Goal: Task Accomplishment & Management: Use online tool/utility

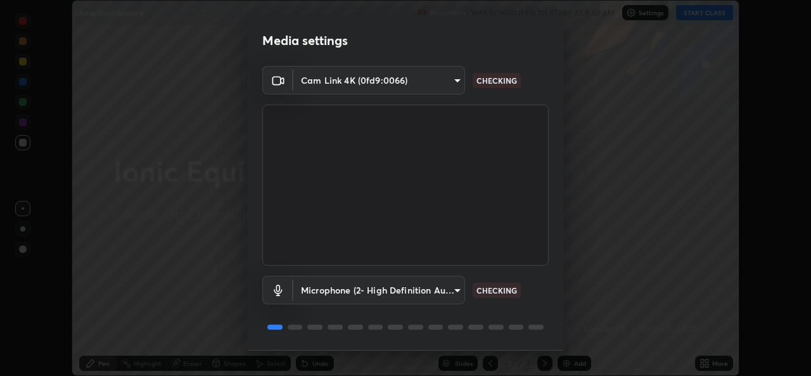
scroll to position [40, 0]
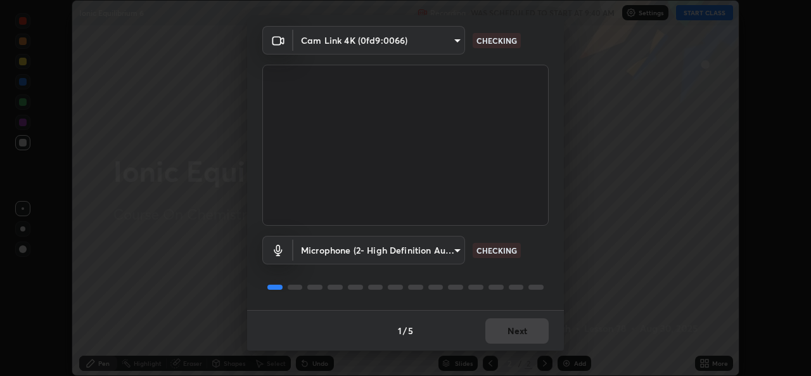
click at [510, 331] on div "1 / 5 Next" at bounding box center [405, 330] width 317 height 41
click at [506, 336] on div "1 / 5 Next" at bounding box center [405, 330] width 317 height 41
click at [500, 338] on div "1 / 5 Next" at bounding box center [405, 330] width 317 height 41
click at [493, 336] on div "1 / 5 Next" at bounding box center [405, 330] width 317 height 41
click at [488, 335] on div "1 / 5 Next" at bounding box center [405, 330] width 317 height 41
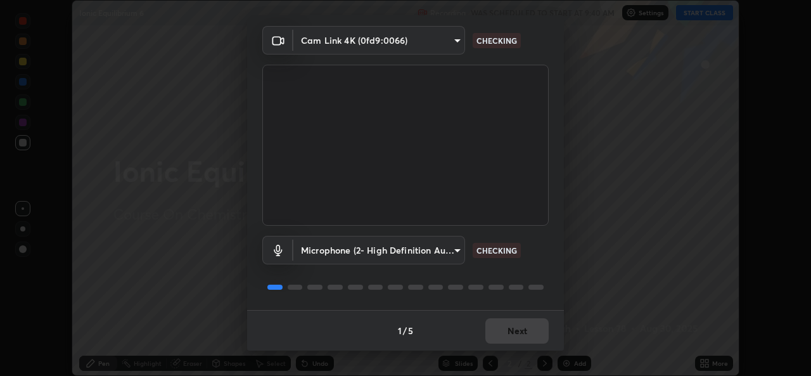
click at [491, 334] on div "1 / 5 Next" at bounding box center [405, 330] width 317 height 41
click at [494, 338] on div "1 / 5 Next" at bounding box center [405, 330] width 317 height 41
click at [493, 342] on div "1 / 5 Next" at bounding box center [405, 330] width 317 height 41
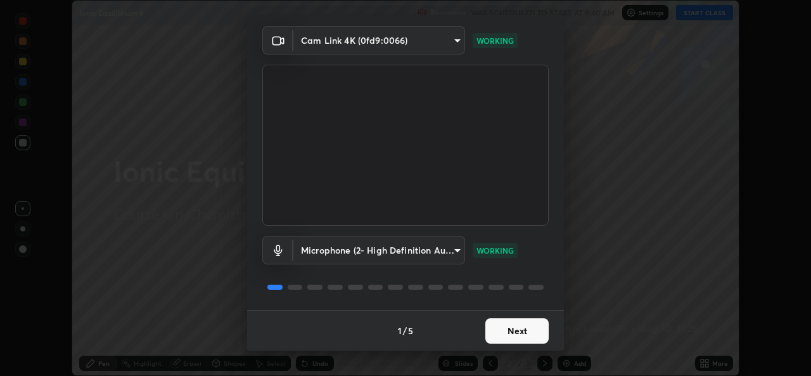
click at [496, 343] on button "Next" at bounding box center [517, 330] width 63 height 25
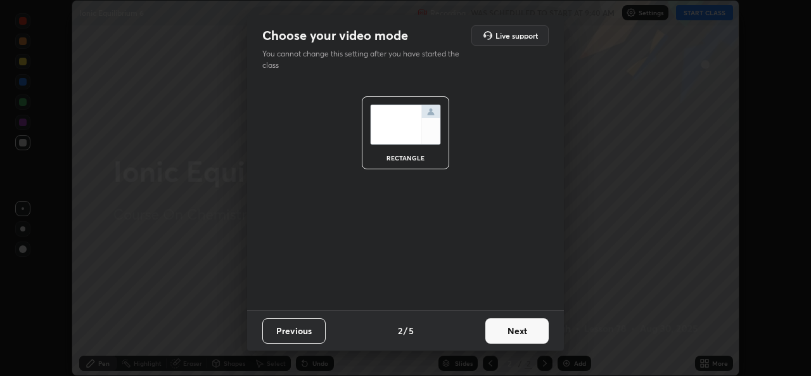
scroll to position [0, 0]
click at [495, 341] on button "Next" at bounding box center [517, 330] width 63 height 25
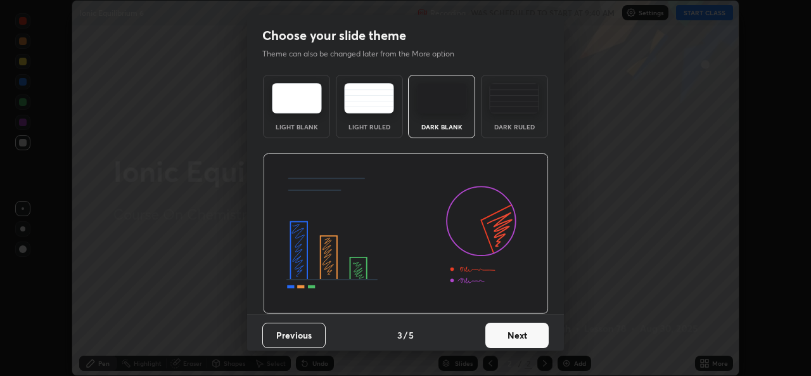
click at [497, 340] on button "Next" at bounding box center [517, 335] width 63 height 25
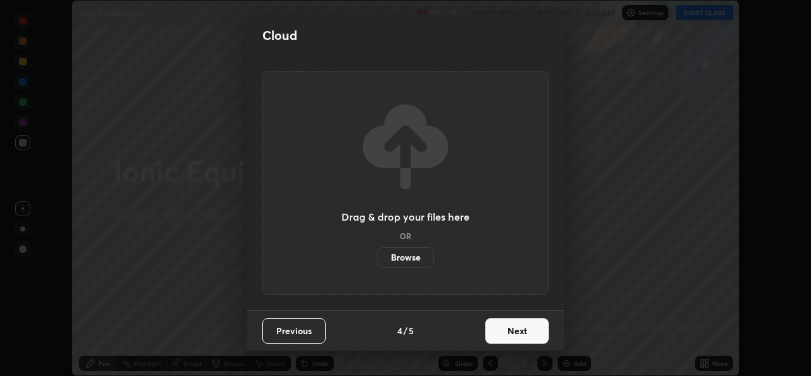
click at [502, 339] on button "Next" at bounding box center [517, 330] width 63 height 25
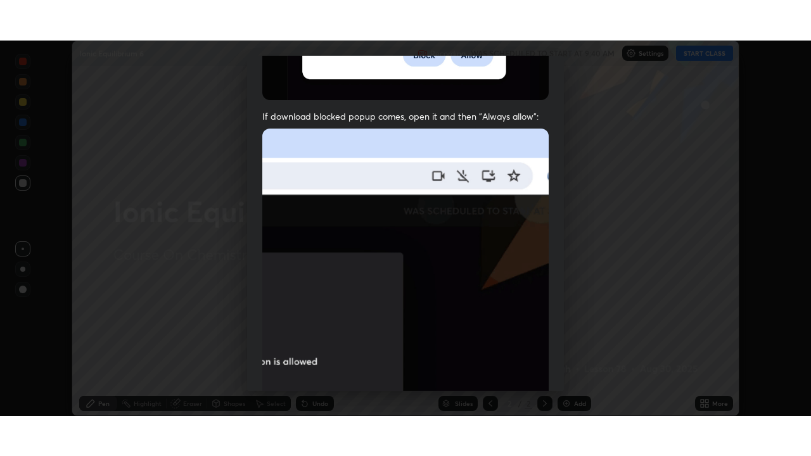
scroll to position [299, 0]
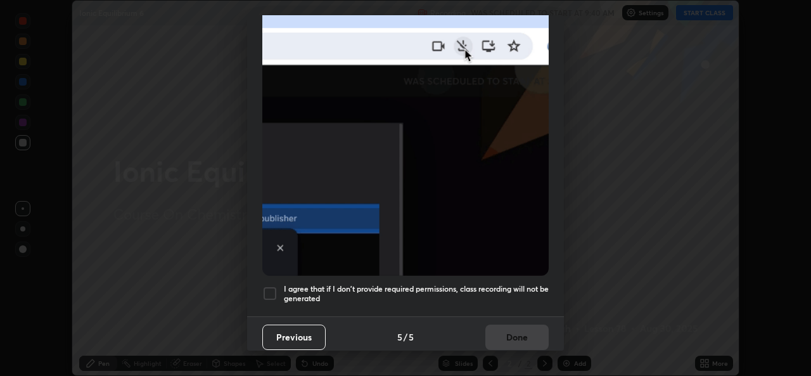
click at [432, 293] on h5 "I agree that if I don't provide required permissions, class recording will not …" at bounding box center [416, 294] width 265 height 20
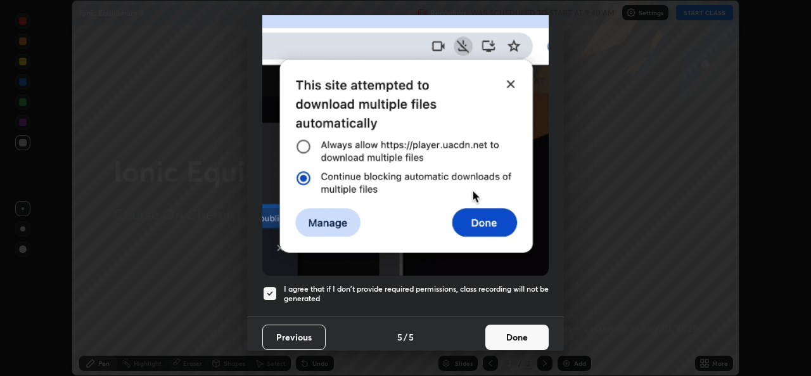
click at [496, 340] on button "Done" at bounding box center [517, 337] width 63 height 25
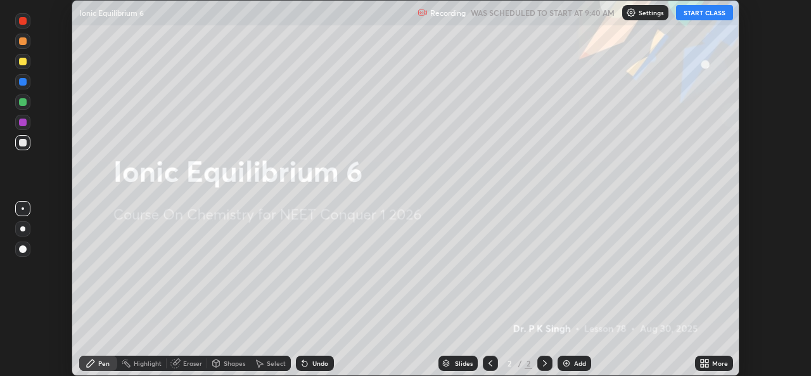
click at [706, 362] on icon at bounding box center [706, 360] width 3 height 3
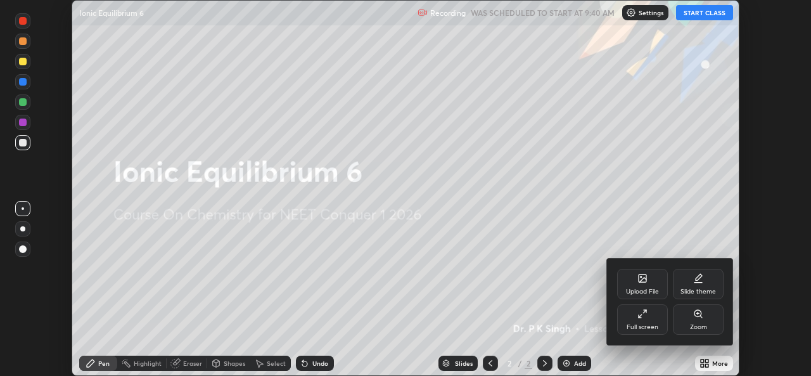
click at [634, 318] on div "Full screen" at bounding box center [642, 319] width 51 height 30
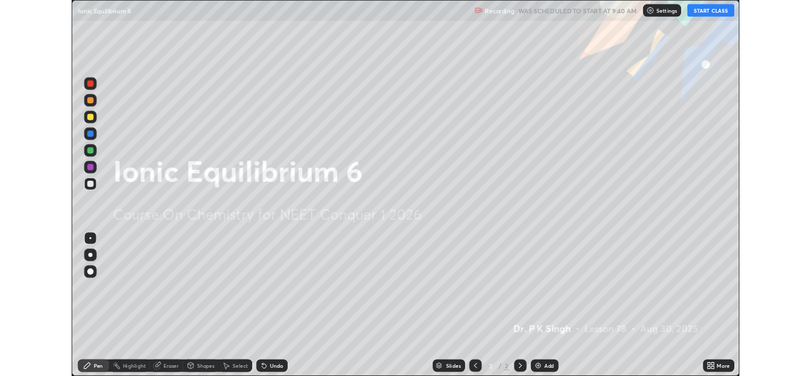
scroll to position [456, 811]
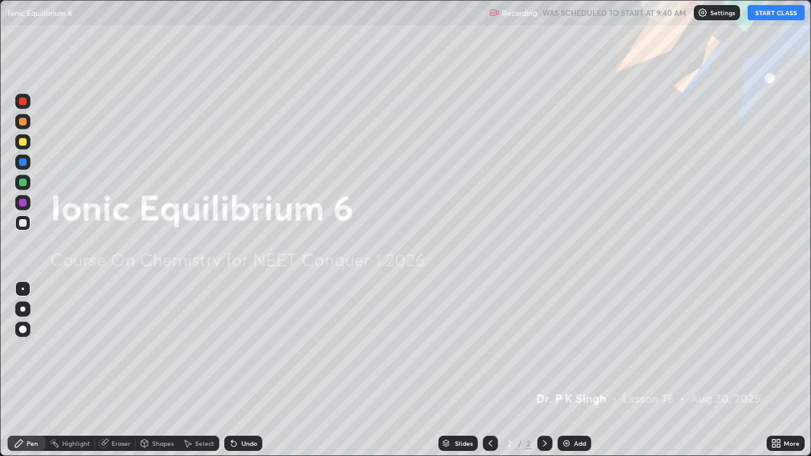
click at [768, 11] on button "START CLASS" at bounding box center [776, 12] width 57 height 15
click at [778, 375] on icon at bounding box center [776, 444] width 10 height 10
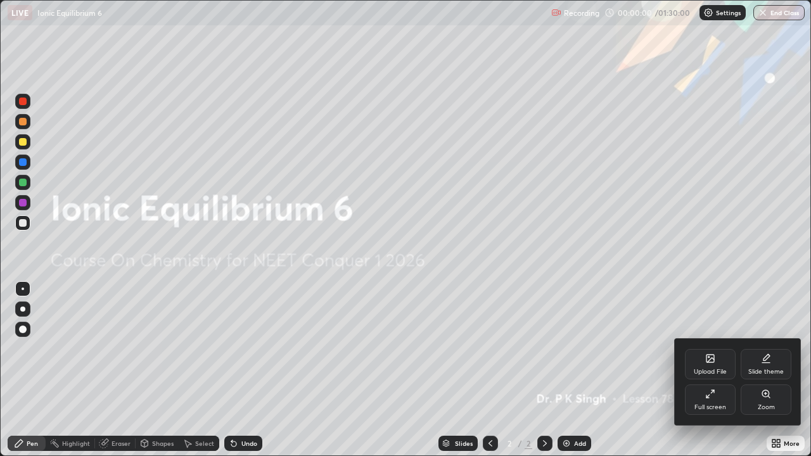
click at [709, 357] on icon at bounding box center [709, 357] width 1 height 1
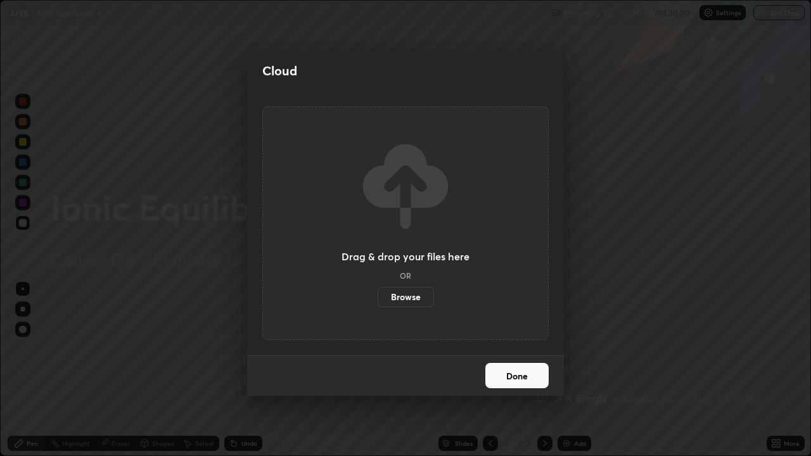
click at [397, 293] on label "Browse" at bounding box center [406, 297] width 56 height 20
click at [378, 293] on input "Browse" at bounding box center [378, 297] width 0 height 20
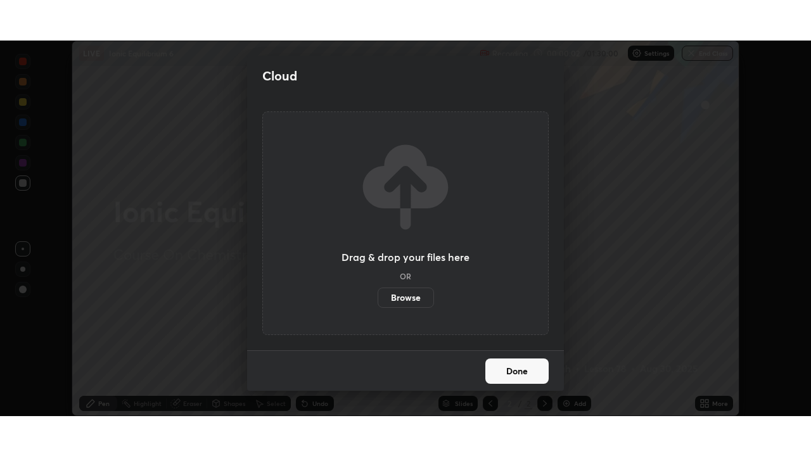
scroll to position [63006, 62571]
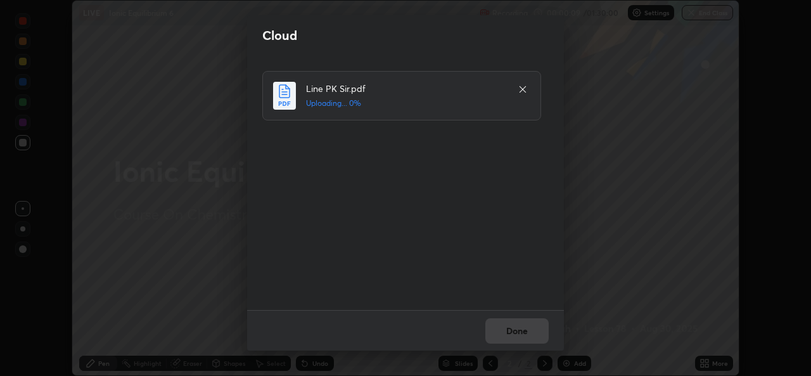
click at [513, 339] on div "Done" at bounding box center [405, 330] width 317 height 41
click at [527, 334] on div "Done" at bounding box center [405, 330] width 317 height 41
click at [509, 325] on button "Done" at bounding box center [517, 330] width 63 height 25
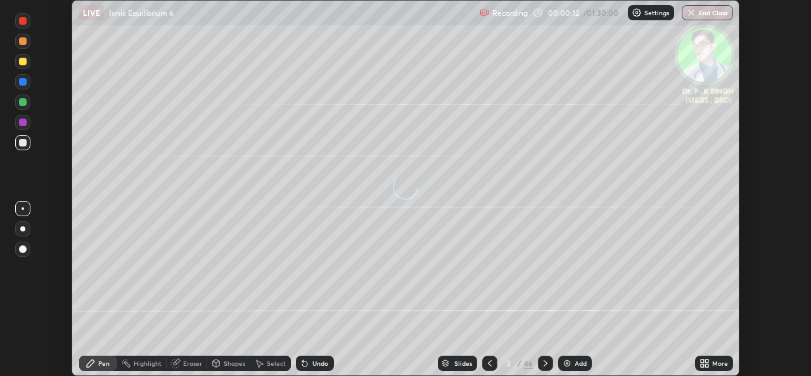
click at [709, 364] on icon at bounding box center [705, 363] width 10 height 10
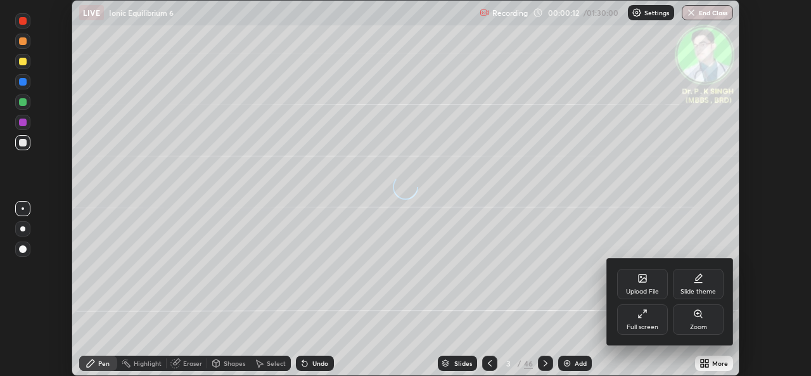
click at [636, 313] on div "Full screen" at bounding box center [642, 319] width 51 height 30
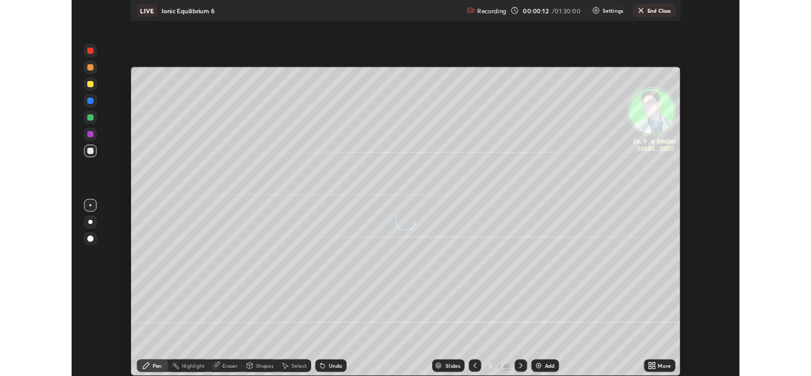
scroll to position [456, 811]
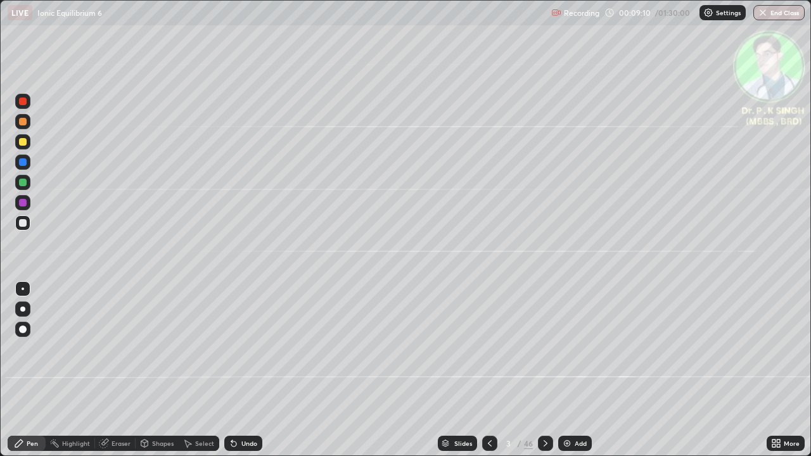
click at [25, 164] on div at bounding box center [23, 162] width 8 height 8
click at [28, 184] on div at bounding box center [22, 182] width 15 height 15
click at [27, 144] on div at bounding box center [22, 141] width 15 height 15
click at [544, 375] on icon at bounding box center [546, 444] width 10 height 10
click at [28, 141] on div at bounding box center [22, 141] width 15 height 15
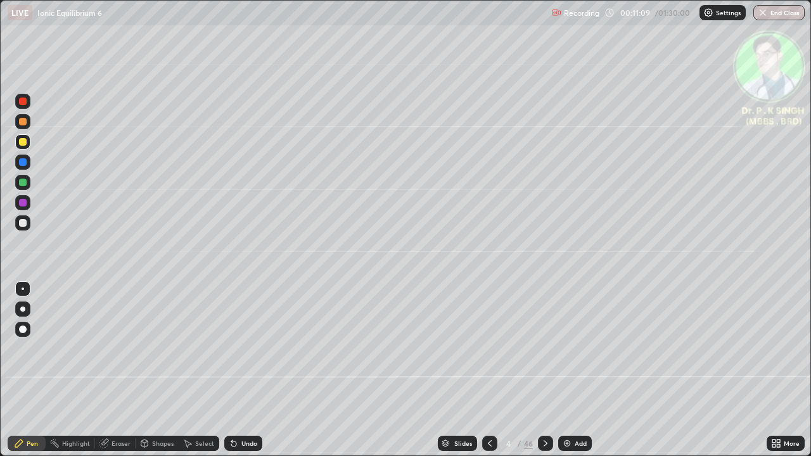
click at [108, 375] on div "Eraser" at bounding box center [115, 443] width 41 height 15
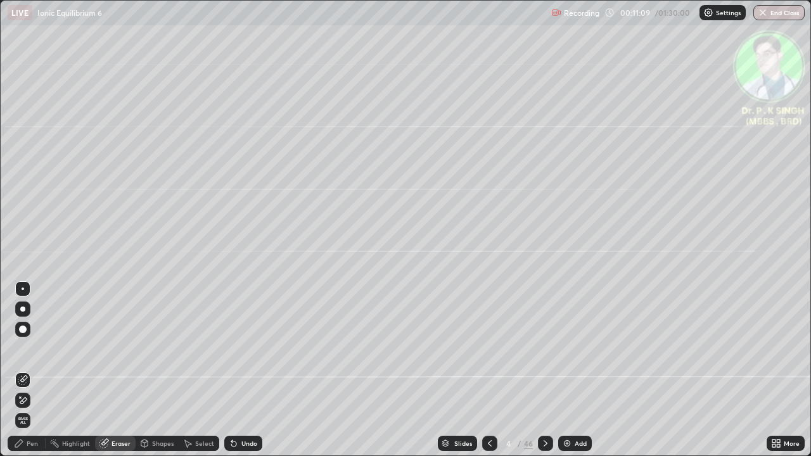
click at [25, 375] on icon at bounding box center [23, 401] width 10 height 11
click at [27, 375] on div "Pen" at bounding box center [32, 444] width 11 height 6
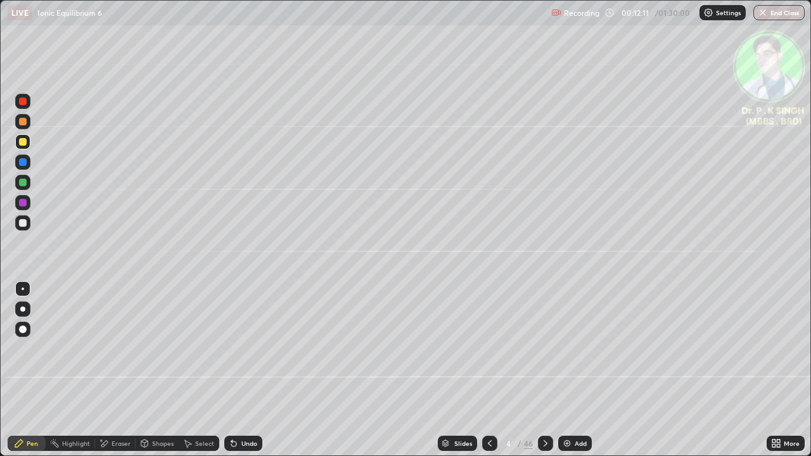
click at [544, 375] on icon at bounding box center [546, 444] width 10 height 10
click at [543, 375] on icon at bounding box center [546, 444] width 10 height 10
click at [27, 145] on div at bounding box center [22, 141] width 15 height 15
click at [99, 375] on div "Eraser" at bounding box center [115, 443] width 41 height 25
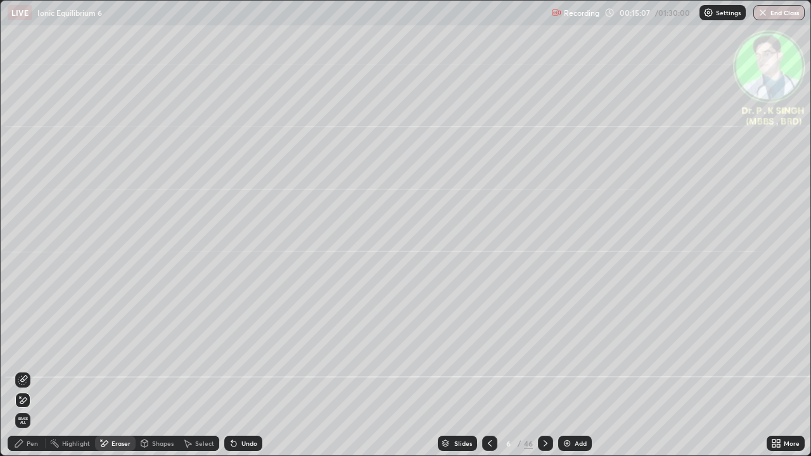
click at [24, 375] on icon at bounding box center [23, 379] width 7 height 6
click at [22, 375] on icon at bounding box center [19, 444] width 8 height 8
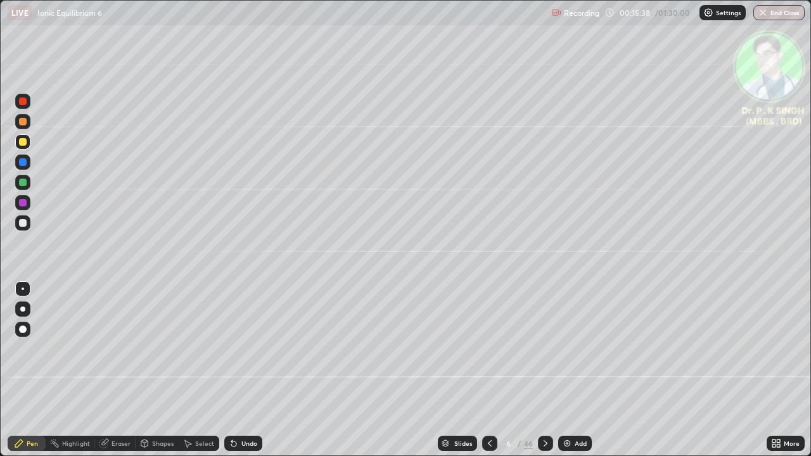
click at [488, 375] on icon at bounding box center [490, 444] width 10 height 10
click at [489, 375] on icon at bounding box center [490, 444] width 10 height 10
click at [544, 375] on div at bounding box center [545, 443] width 15 height 25
click at [544, 375] on icon at bounding box center [546, 444] width 10 height 10
click at [544, 375] on div at bounding box center [545, 443] width 15 height 15
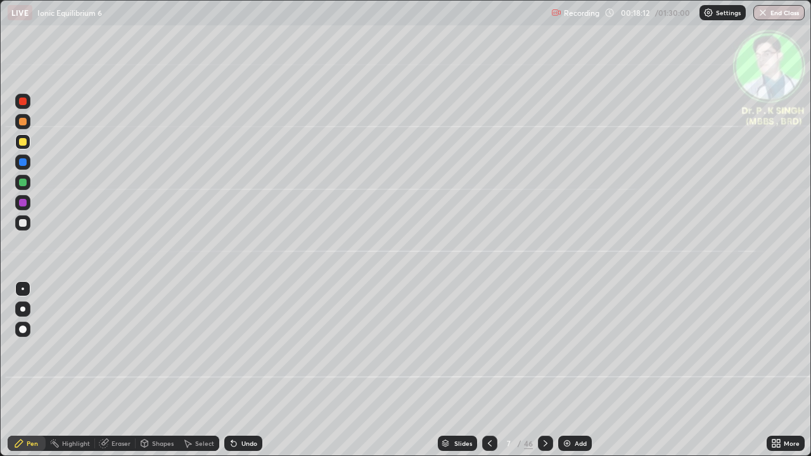
click at [543, 375] on div at bounding box center [545, 443] width 15 height 15
click at [23, 181] on div at bounding box center [23, 183] width 8 height 8
click at [25, 179] on div at bounding box center [23, 183] width 8 height 8
click at [27, 142] on div at bounding box center [22, 141] width 15 height 15
click at [24, 144] on div at bounding box center [23, 142] width 8 height 8
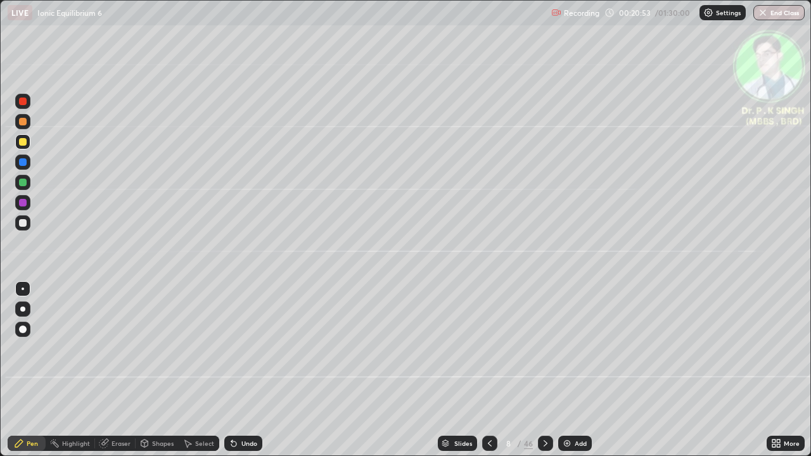
click at [27, 184] on div at bounding box center [22, 182] width 15 height 15
click at [27, 182] on div at bounding box center [22, 182] width 15 height 15
click at [544, 375] on icon at bounding box center [546, 444] width 10 height 10
click at [27, 143] on div at bounding box center [22, 141] width 15 height 15
click at [29, 143] on div at bounding box center [22, 141] width 15 height 15
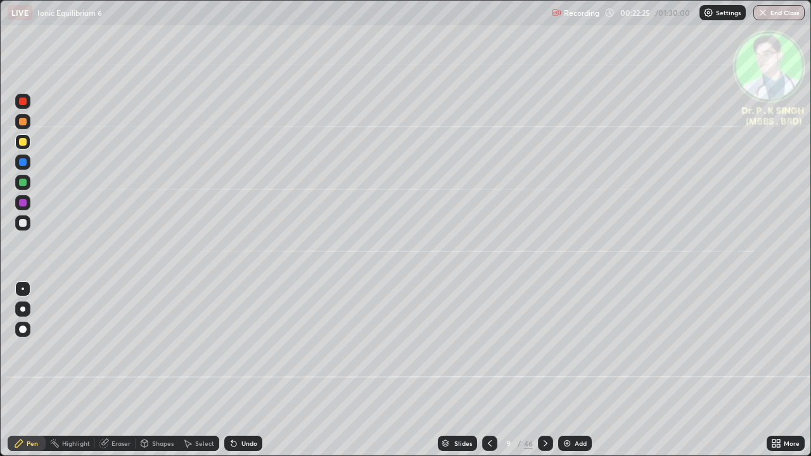
click at [22, 143] on div at bounding box center [23, 142] width 8 height 8
click at [547, 375] on div at bounding box center [545, 443] width 15 height 25
click at [24, 141] on div at bounding box center [23, 142] width 8 height 8
click at [543, 375] on icon at bounding box center [546, 444] width 10 height 10
click at [491, 375] on div at bounding box center [489, 443] width 15 height 15
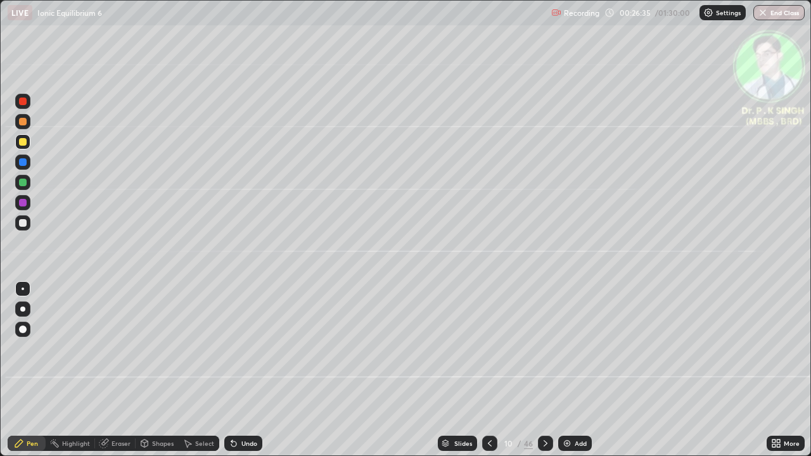
click at [538, 375] on div at bounding box center [545, 443] width 15 height 15
click at [482, 375] on div at bounding box center [489, 443] width 15 height 15
click at [545, 375] on icon at bounding box center [546, 444] width 10 height 10
click at [107, 375] on div "Eraser" at bounding box center [115, 443] width 41 height 15
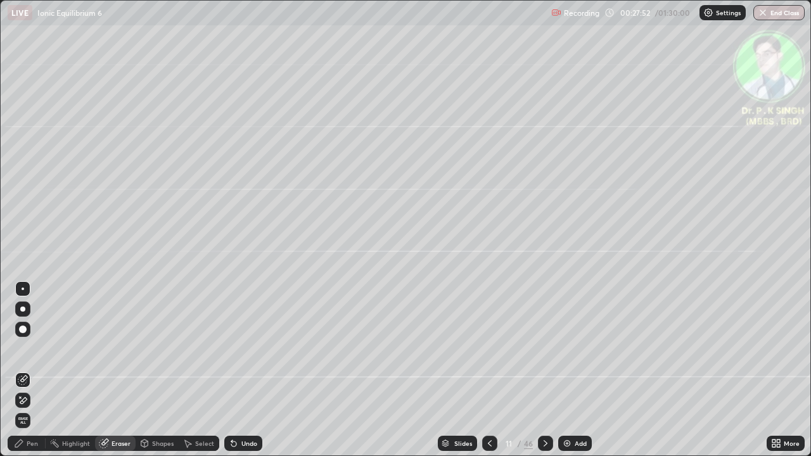
click at [23, 375] on icon at bounding box center [23, 401] width 10 height 11
click at [30, 375] on div "Pen" at bounding box center [32, 444] width 11 height 6
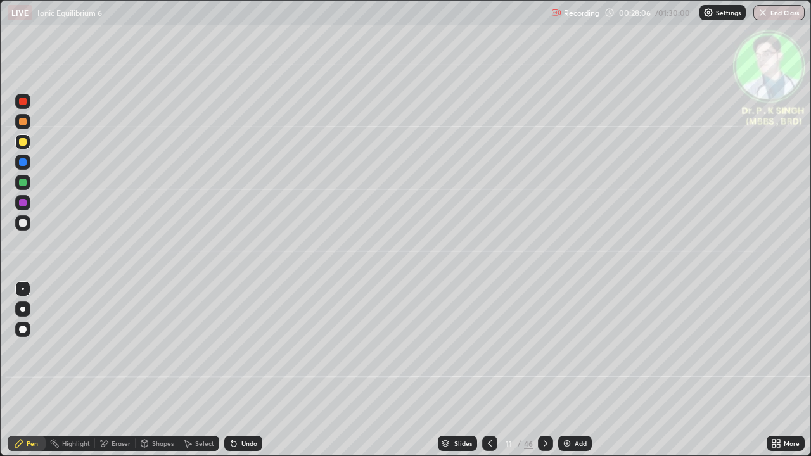
click at [543, 375] on div at bounding box center [545, 443] width 15 height 25
click at [541, 375] on div at bounding box center [545, 443] width 15 height 15
click at [486, 375] on div at bounding box center [489, 443] width 15 height 15
click at [488, 375] on icon at bounding box center [490, 444] width 4 height 6
click at [489, 375] on icon at bounding box center [490, 444] width 4 height 6
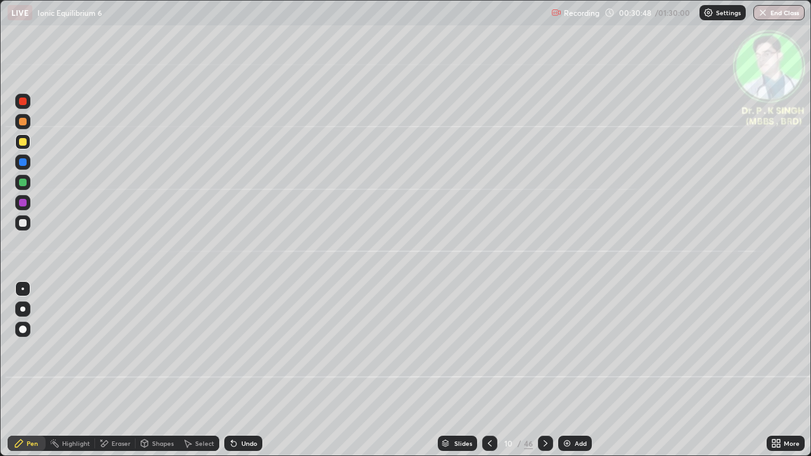
click at [543, 375] on icon at bounding box center [546, 444] width 10 height 10
click at [544, 375] on icon at bounding box center [546, 444] width 4 height 6
click at [552, 375] on div at bounding box center [545, 443] width 15 height 25
click at [545, 375] on div at bounding box center [545, 443] width 15 height 15
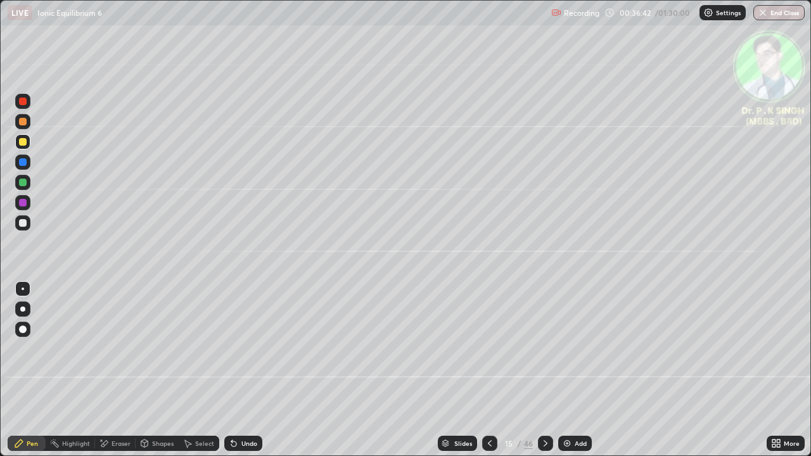
click at [487, 375] on icon at bounding box center [490, 444] width 10 height 10
click at [547, 375] on div at bounding box center [545, 443] width 15 height 15
click at [105, 375] on icon at bounding box center [104, 444] width 10 height 11
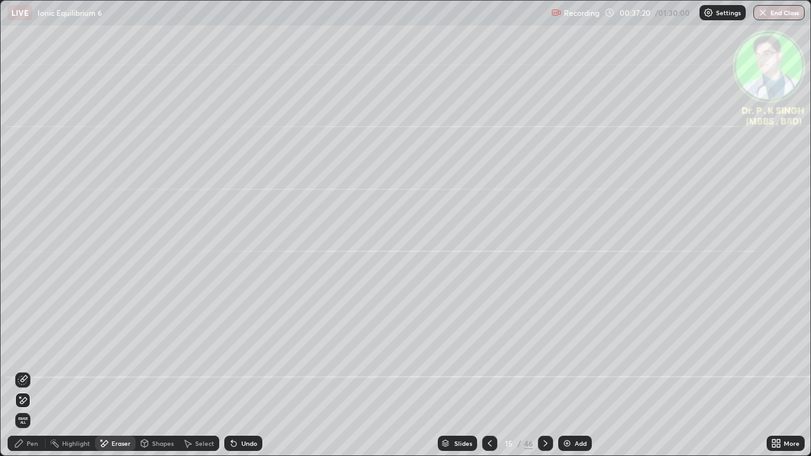
click at [25, 375] on span "Erase all" at bounding box center [23, 421] width 14 height 8
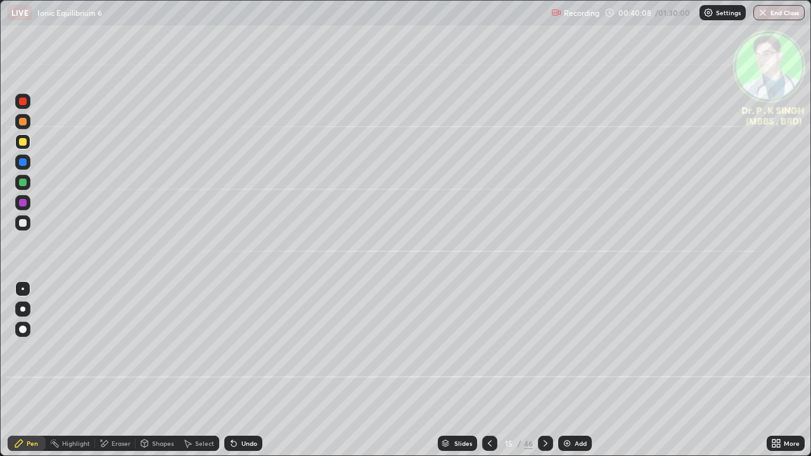
click at [489, 375] on icon at bounding box center [490, 444] width 10 height 10
click at [546, 375] on icon at bounding box center [546, 444] width 10 height 10
click at [544, 375] on icon at bounding box center [546, 444] width 10 height 10
click at [24, 160] on div at bounding box center [23, 162] width 8 height 8
click at [26, 141] on div at bounding box center [23, 142] width 8 height 8
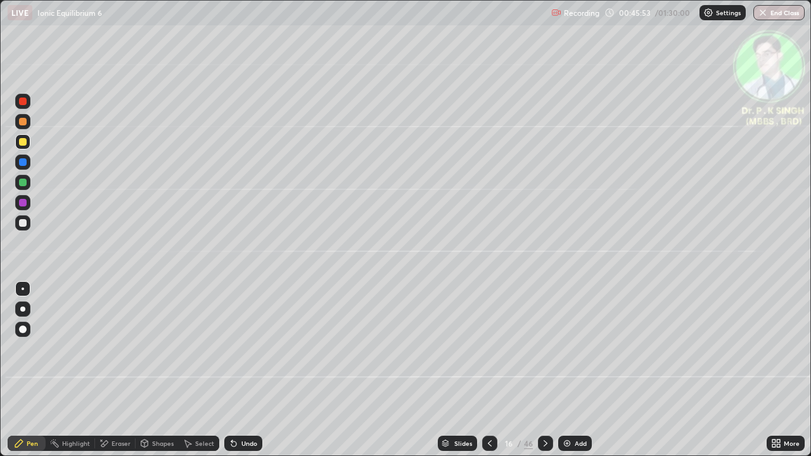
click at [546, 375] on icon at bounding box center [546, 444] width 10 height 10
click at [544, 375] on icon at bounding box center [546, 444] width 10 height 10
click at [27, 182] on div at bounding box center [22, 182] width 15 height 15
click at [25, 162] on div at bounding box center [23, 162] width 8 height 8
click at [27, 181] on div at bounding box center [22, 182] width 15 height 15
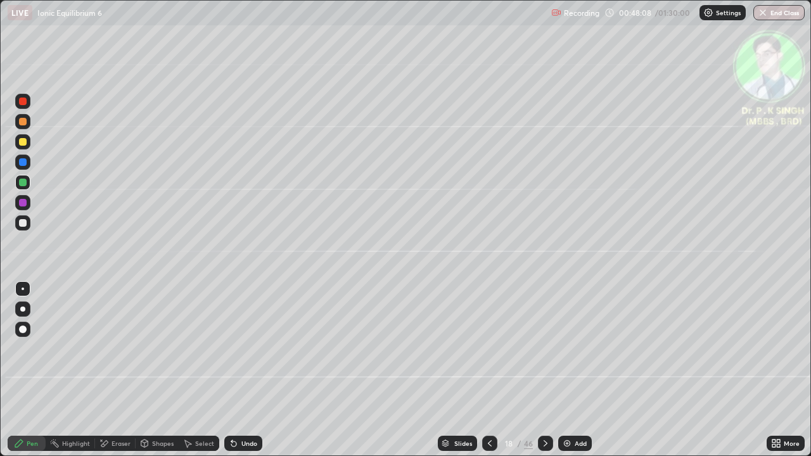
click at [22, 141] on div at bounding box center [23, 142] width 8 height 8
click at [544, 375] on icon at bounding box center [546, 444] width 10 height 10
click at [26, 181] on div at bounding box center [23, 183] width 8 height 8
click at [22, 143] on div at bounding box center [23, 142] width 8 height 8
click at [547, 375] on div at bounding box center [545, 443] width 15 height 15
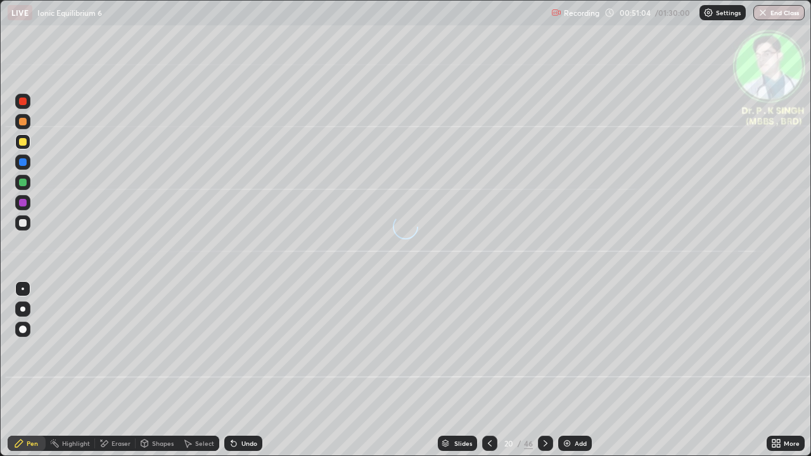
click at [548, 375] on div at bounding box center [545, 443] width 15 height 15
click at [496, 375] on div at bounding box center [489, 443] width 15 height 25
click at [489, 375] on icon at bounding box center [490, 444] width 10 height 10
click at [547, 375] on div at bounding box center [545, 443] width 15 height 25
click at [25, 143] on div at bounding box center [23, 142] width 8 height 8
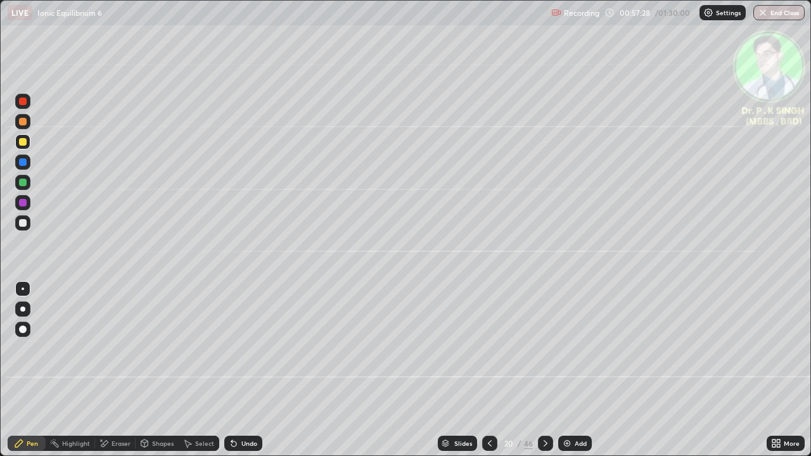
click at [486, 375] on icon at bounding box center [490, 444] width 10 height 10
click at [541, 375] on icon at bounding box center [546, 444] width 10 height 10
click at [546, 375] on div at bounding box center [545, 443] width 15 height 15
click at [104, 375] on icon at bounding box center [104, 444] width 10 height 11
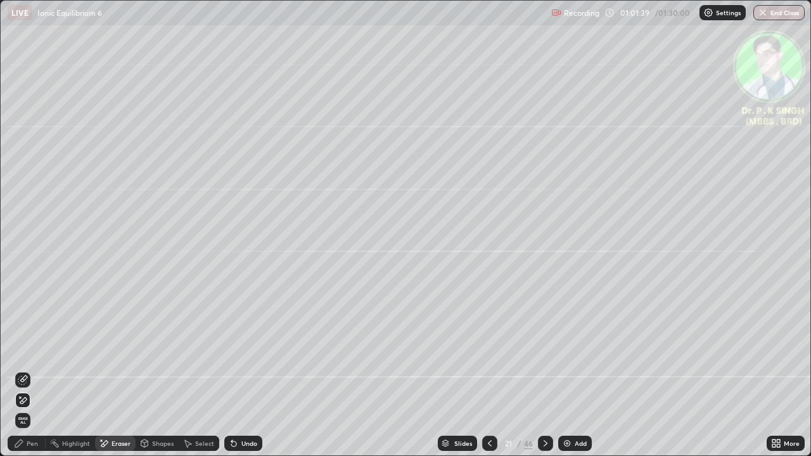
click at [21, 375] on span "Erase all" at bounding box center [23, 421] width 14 height 8
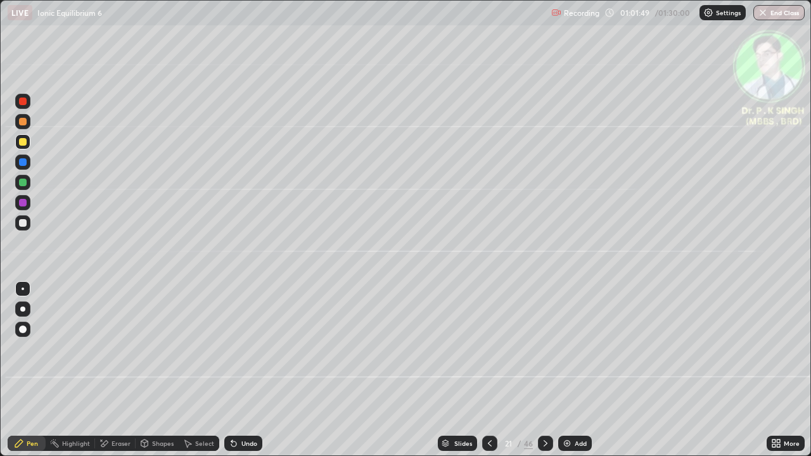
click at [489, 375] on icon at bounding box center [490, 444] width 10 height 10
click at [543, 375] on icon at bounding box center [546, 444] width 10 height 10
click at [24, 141] on div at bounding box center [23, 142] width 8 height 8
click at [21, 141] on div at bounding box center [23, 142] width 8 height 8
click at [543, 375] on icon at bounding box center [546, 444] width 10 height 10
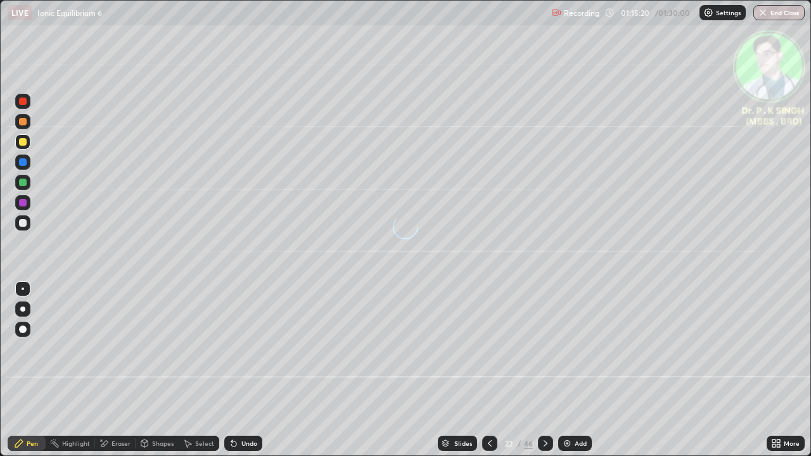
click at [30, 183] on div at bounding box center [23, 182] width 20 height 20
click at [25, 141] on div at bounding box center [23, 142] width 8 height 8
click at [26, 183] on div at bounding box center [23, 183] width 8 height 8
click at [29, 184] on div at bounding box center [22, 182] width 15 height 15
click at [27, 145] on div at bounding box center [22, 141] width 15 height 15
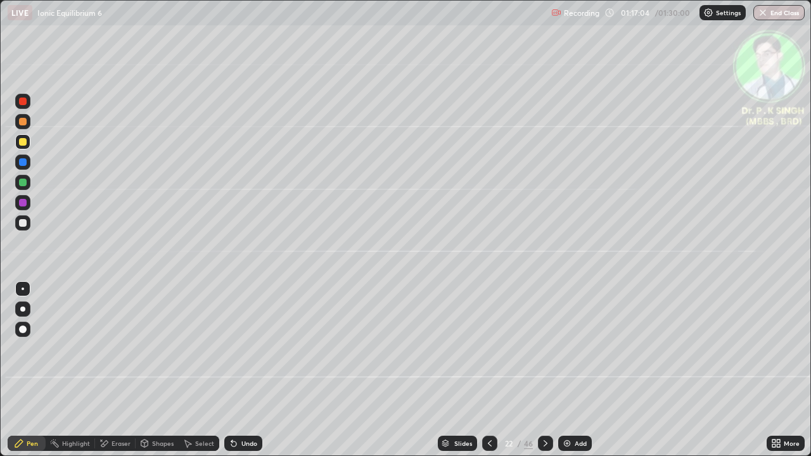
click at [544, 375] on icon at bounding box center [546, 444] width 10 height 10
click at [109, 375] on div "Eraser" at bounding box center [115, 443] width 41 height 15
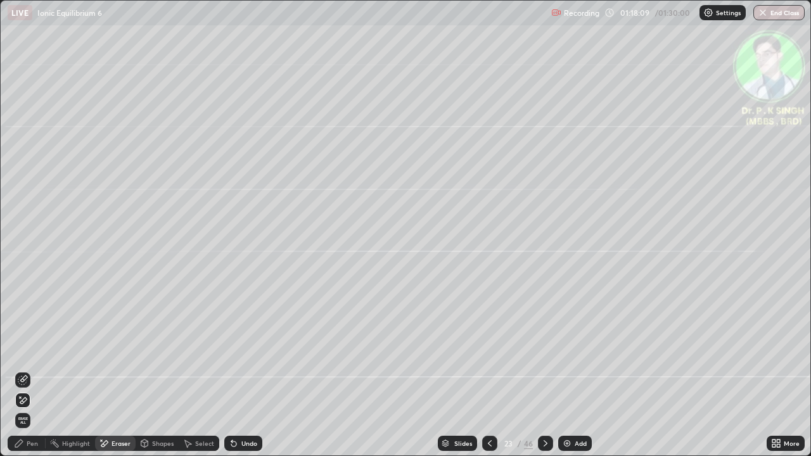
click at [106, 375] on icon at bounding box center [104, 444] width 7 height 6
click at [22, 375] on icon at bounding box center [23, 400] width 7 height 6
click at [28, 375] on div at bounding box center [22, 400] width 15 height 15
click at [30, 375] on div "Pen" at bounding box center [32, 444] width 11 height 6
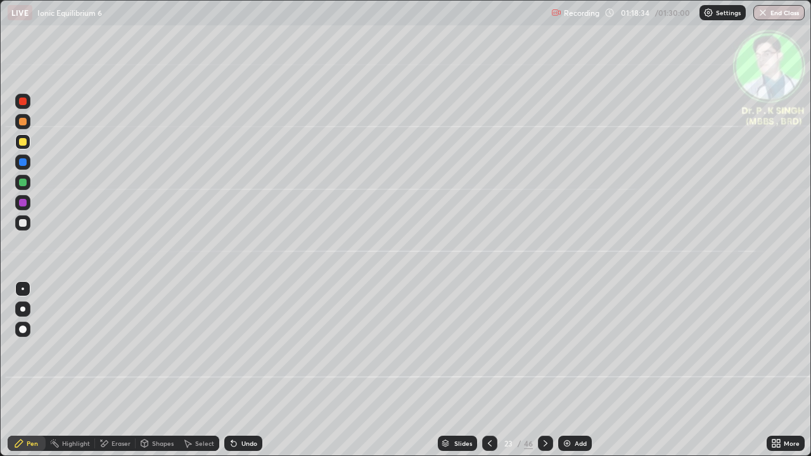
click at [544, 375] on div at bounding box center [545, 443] width 15 height 15
click at [26, 143] on div at bounding box center [23, 142] width 8 height 8
click at [489, 375] on icon at bounding box center [490, 444] width 4 height 6
click at [545, 375] on icon at bounding box center [546, 444] width 10 height 10
click at [487, 375] on div at bounding box center [489, 443] width 15 height 15
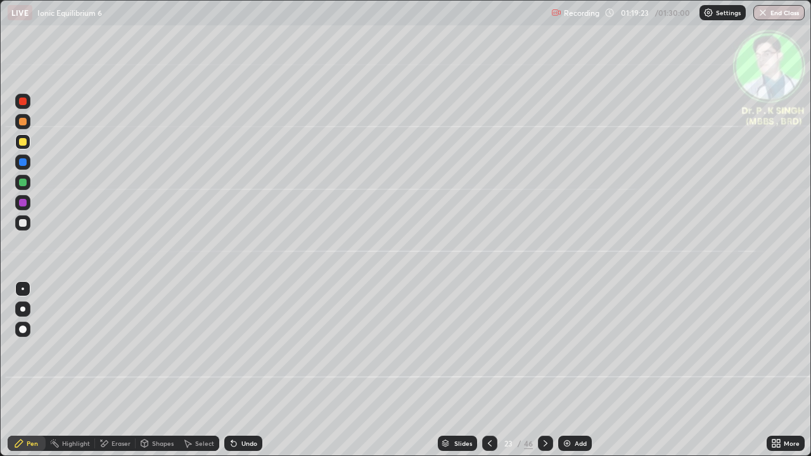
click at [543, 375] on icon at bounding box center [546, 444] width 10 height 10
click at [487, 375] on icon at bounding box center [490, 444] width 10 height 10
click at [487, 375] on div at bounding box center [489, 443] width 15 height 15
click at [485, 375] on div at bounding box center [489, 443] width 15 height 15
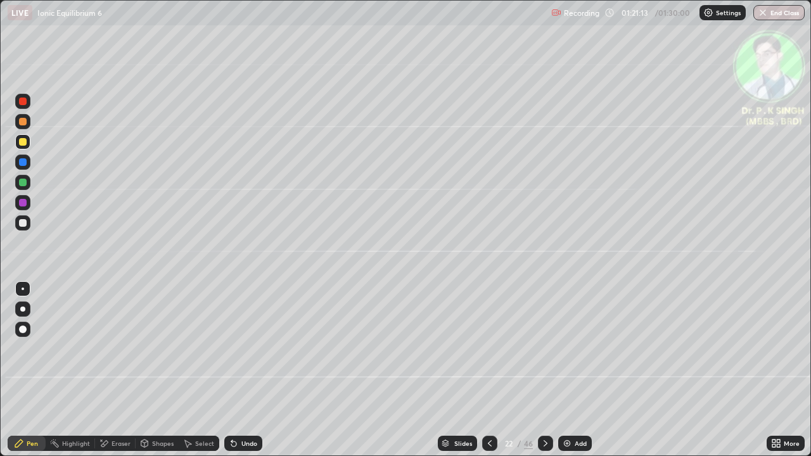
click at [545, 375] on div at bounding box center [545, 443] width 15 height 25
click at [543, 375] on icon at bounding box center [546, 444] width 10 height 10
click at [544, 375] on icon at bounding box center [546, 444] width 10 height 10
click at [773, 11] on button "End Class" at bounding box center [780, 12] width 50 height 15
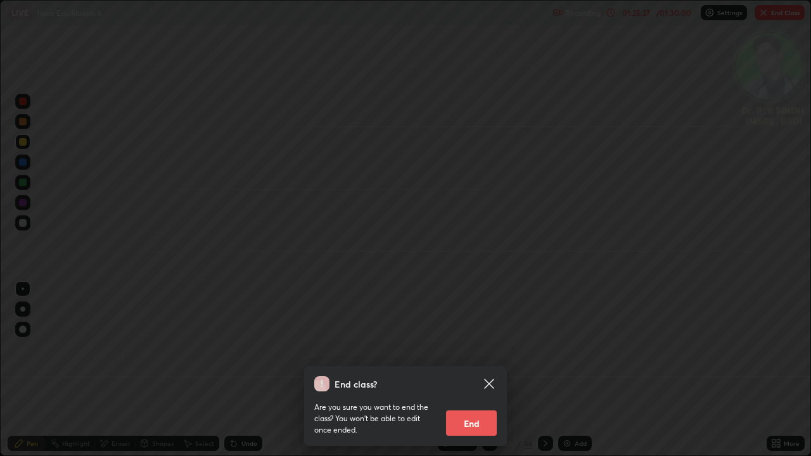
click at [460, 375] on button "End" at bounding box center [471, 423] width 51 height 25
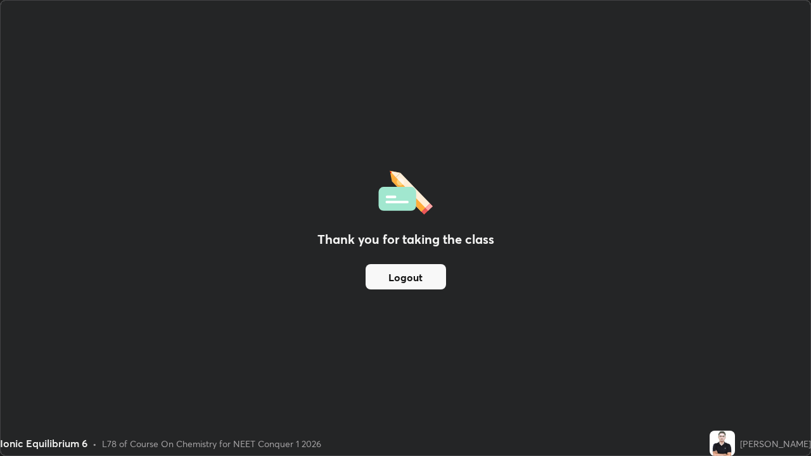
click at [436, 282] on button "Logout" at bounding box center [406, 276] width 80 height 25
click at [441, 283] on button "Logout" at bounding box center [406, 276] width 80 height 25
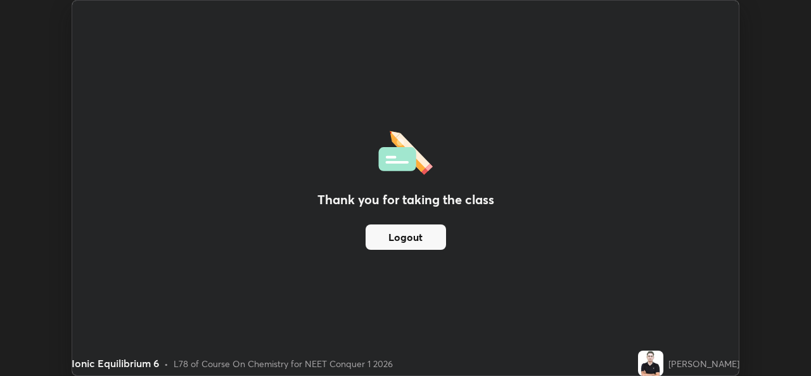
scroll to position [63006, 62571]
